Goal: Understand process/instructions

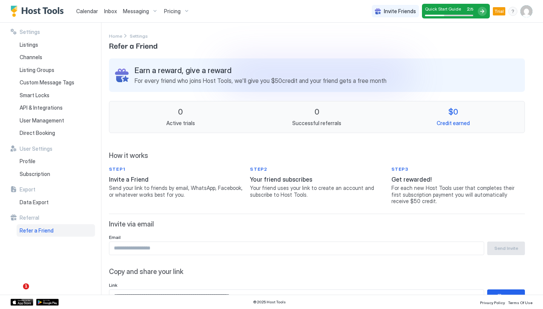
click at [483, 14] on div at bounding box center [482, 11] width 9 height 9
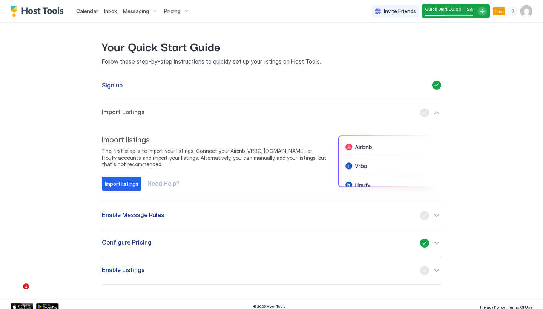
click at [528, 12] on img "User profile" at bounding box center [527, 11] width 12 height 12
click at [483, 25] on span "[PERSON_NAME]" at bounding box center [476, 23] width 41 height 7
click at [468, 43] on div "Settings" at bounding box center [485, 42] width 96 height 13
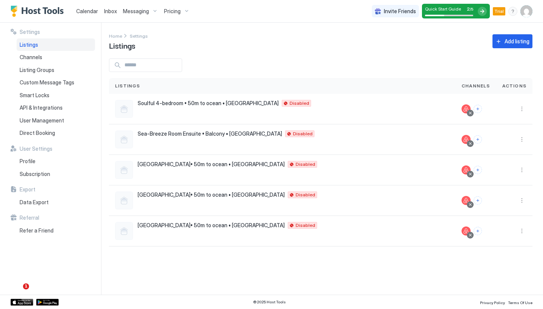
click at [462, 10] on div "Quick Start Guide 2 / 5" at bounding box center [449, 9] width 48 height 6
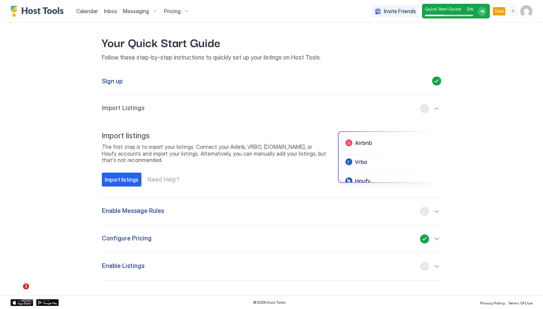
scroll to position [4, 0]
click at [436, 265] on div "button" at bounding box center [430, 266] width 21 height 9
